Goal: Navigation & Orientation: Find specific page/section

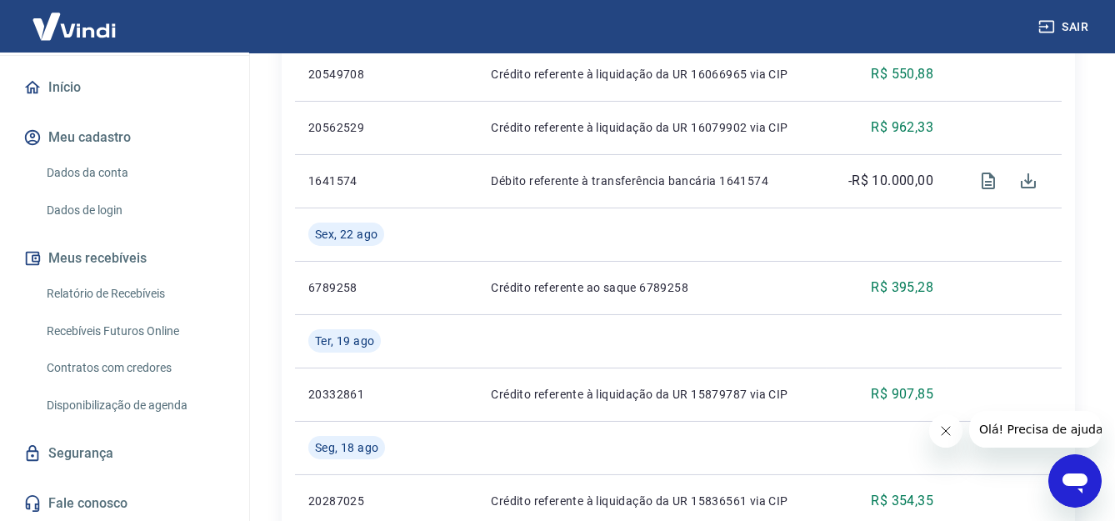
scroll to position [416, 0]
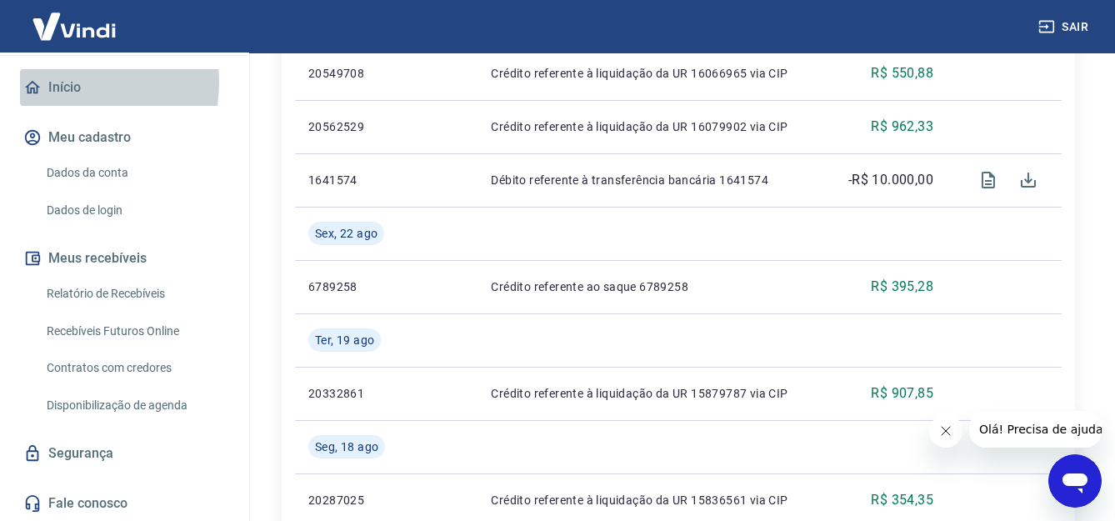
click at [62, 82] on link "Início" at bounding box center [124, 87] width 209 height 37
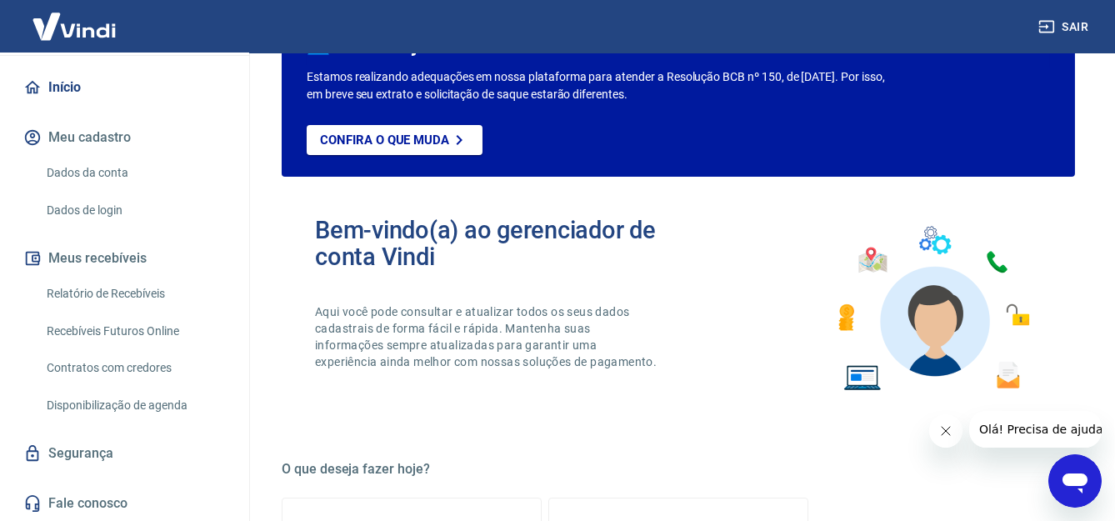
scroll to position [82, 0]
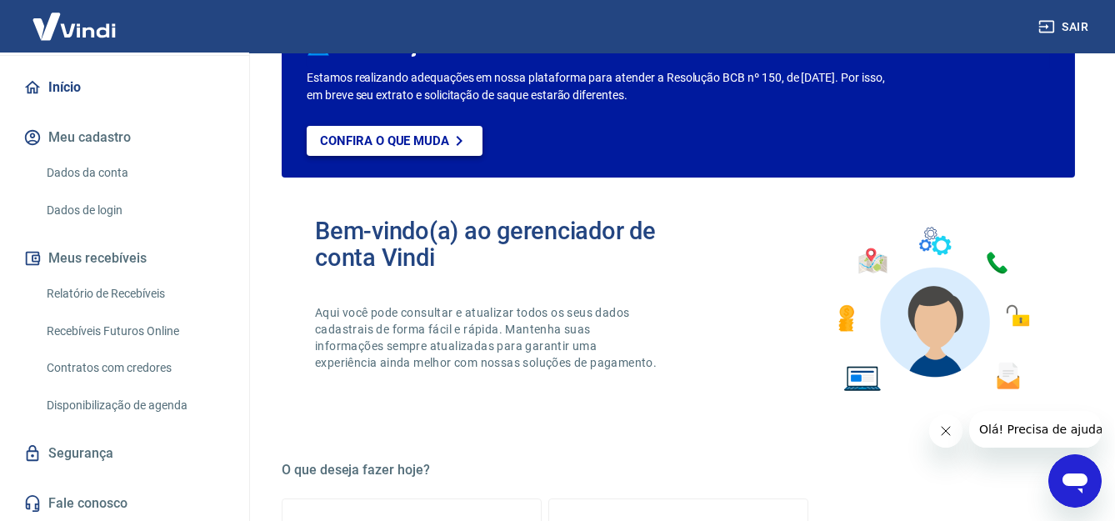
click at [427, 148] on link "Confira o que muda" at bounding box center [395, 141] width 176 height 30
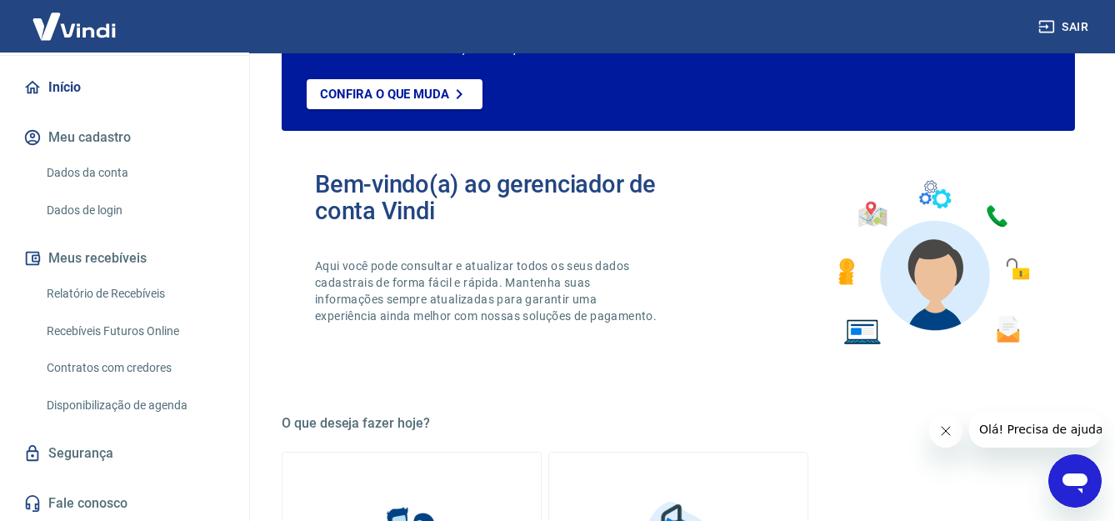
scroll to position [166, 0]
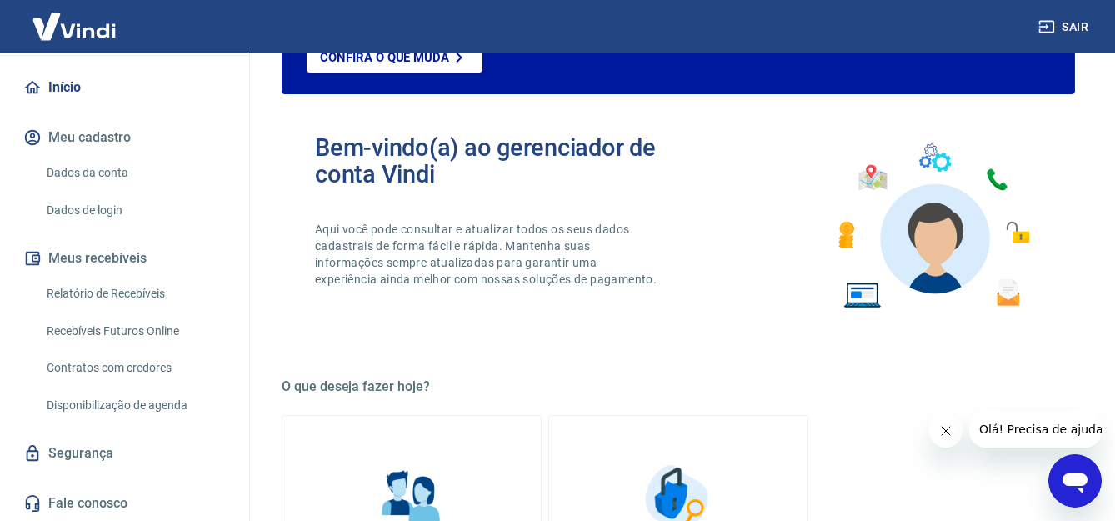
click at [76, 455] on link "Segurança" at bounding box center [124, 453] width 209 height 37
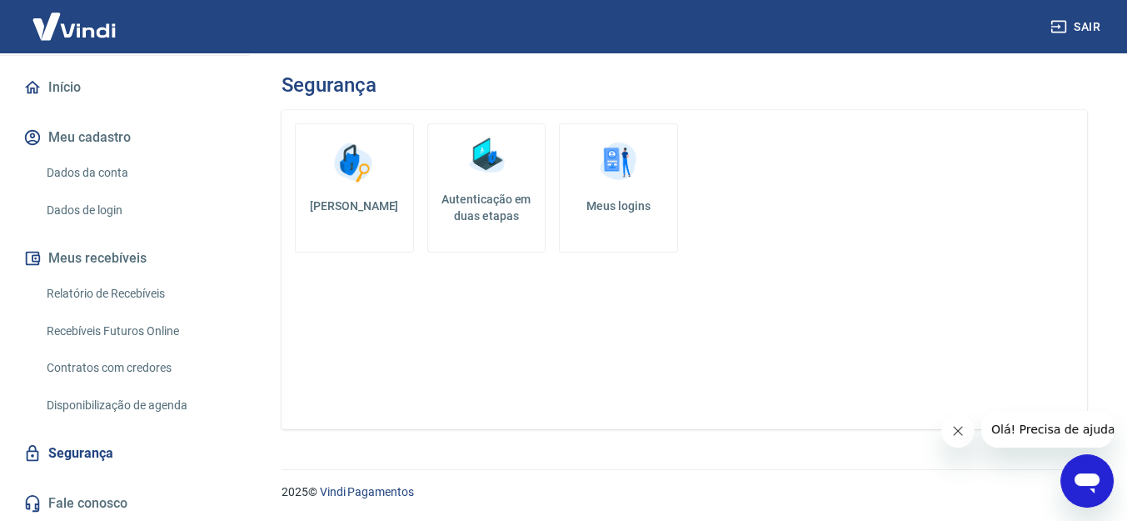
click at [149, 297] on link "Relatório de Recebíveis" at bounding box center [134, 294] width 189 height 34
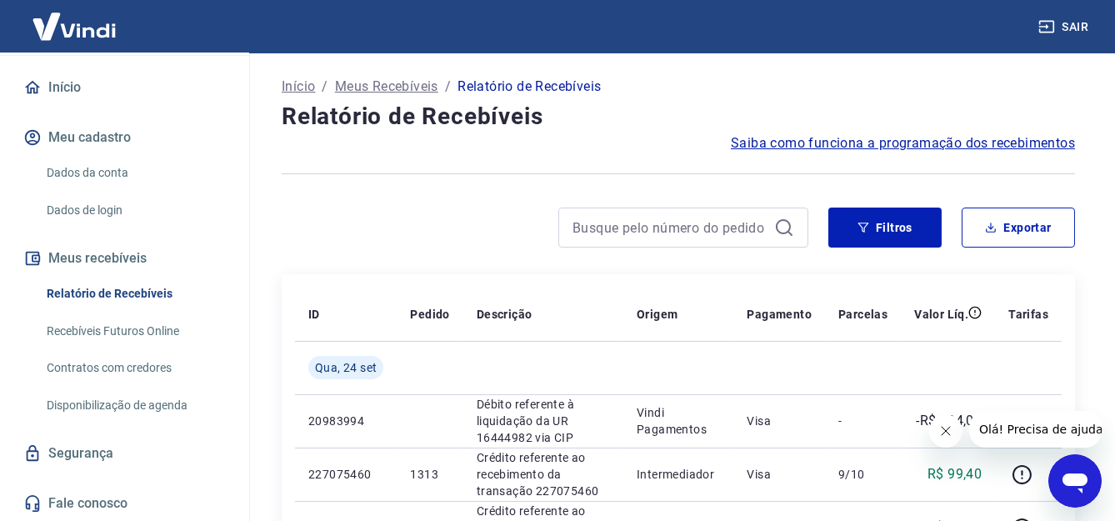
click at [95, 90] on link "Início" at bounding box center [124, 87] width 209 height 37
